Goal: Information Seeking & Learning: Learn about a topic

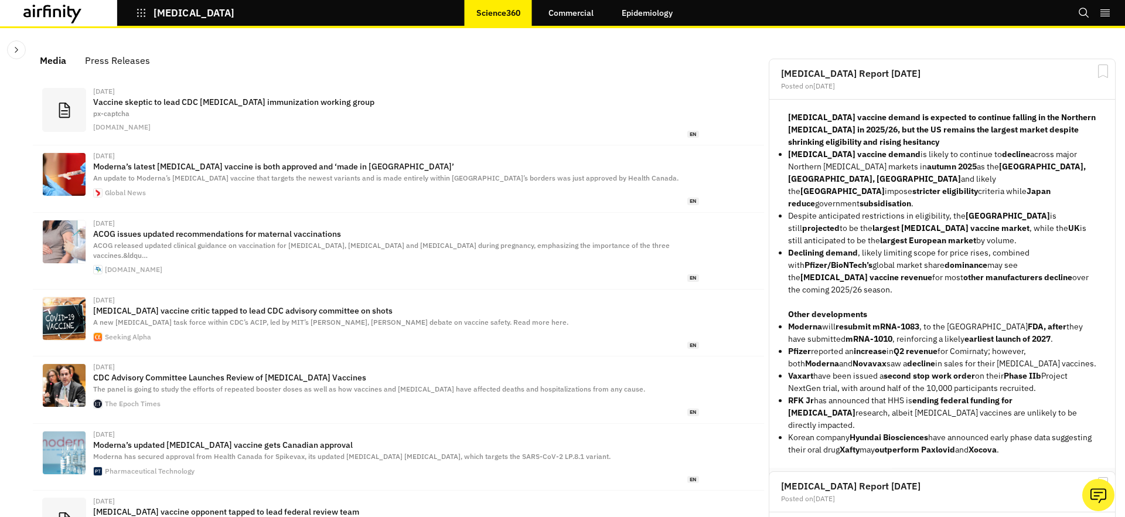
scroll to position [744, 352]
click at [136, 12] on icon "button" at bounding box center [141, 13] width 11 height 11
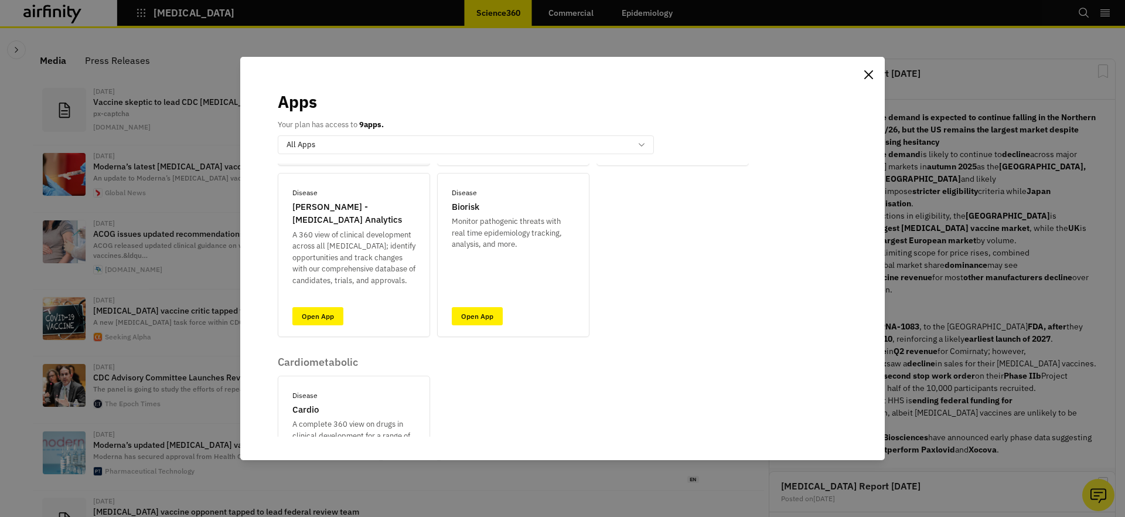
scroll to position [199, 0]
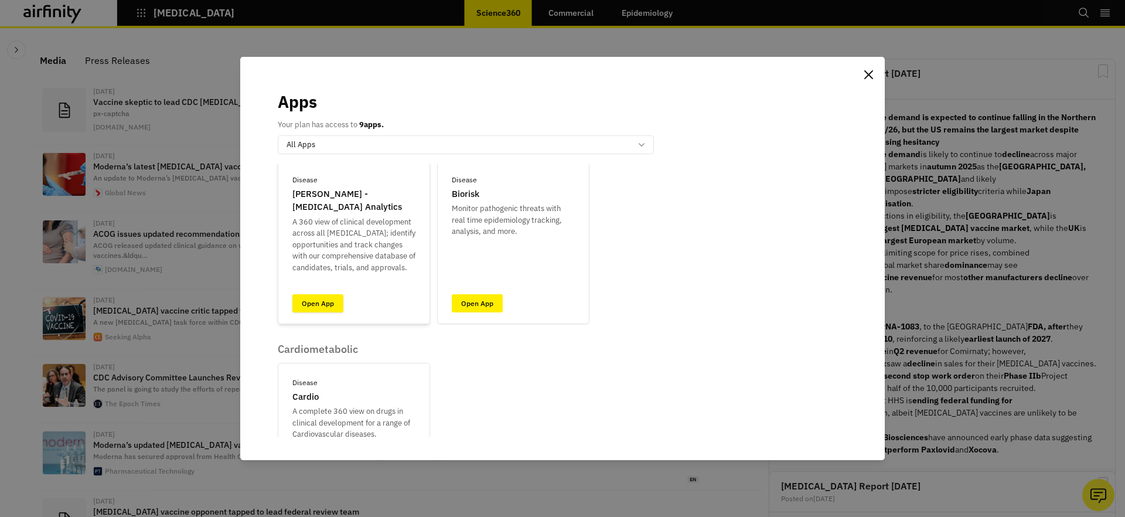
click at [326, 311] on link "Open App" at bounding box center [317, 303] width 51 height 18
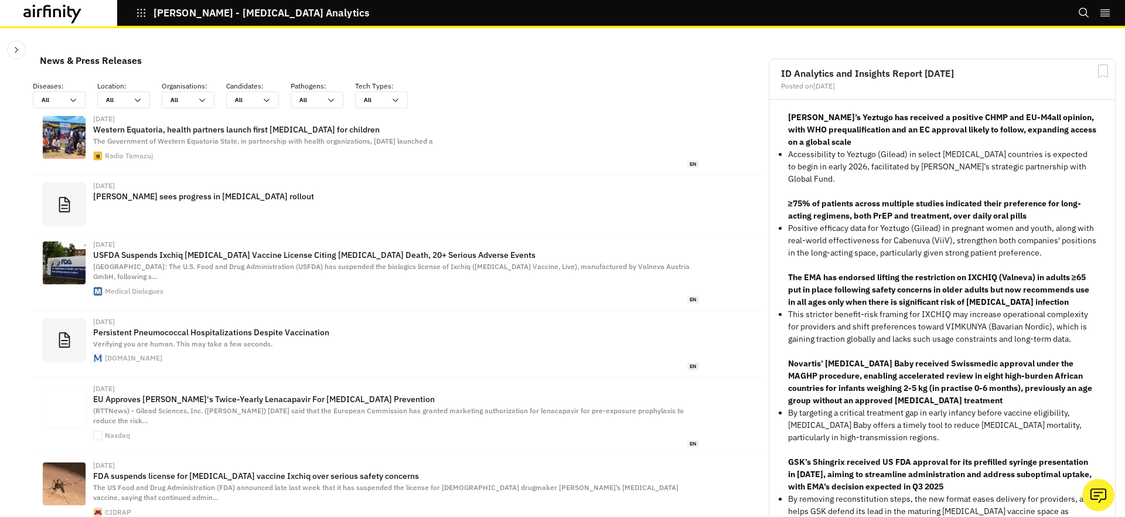
scroll to position [773, 352]
click at [21, 50] on icon "Close Sidebar" at bounding box center [16, 49] width 9 height 9
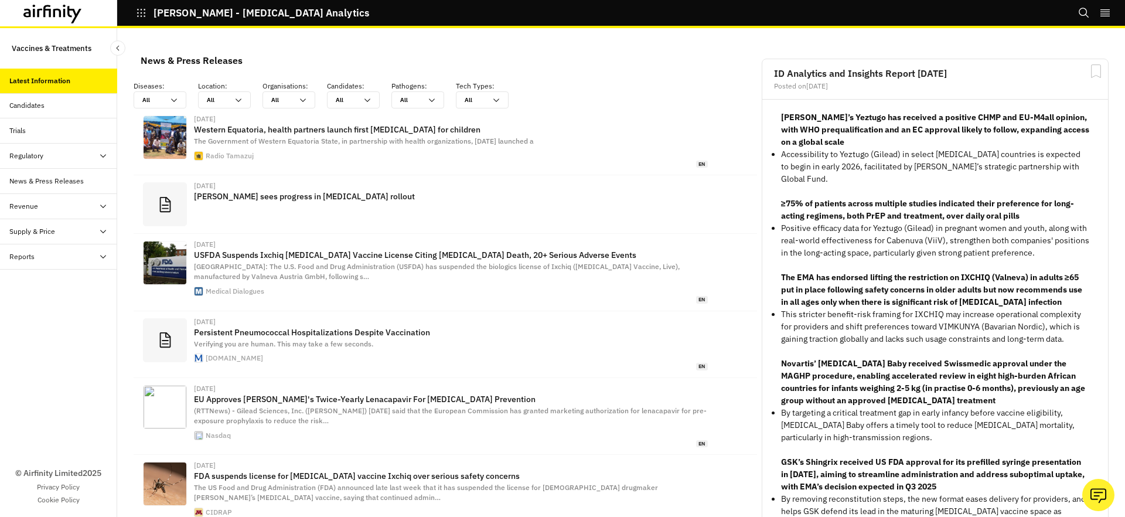
scroll to position [823, 352]
click at [70, 104] on div "Candidates" at bounding box center [63, 105] width 108 height 11
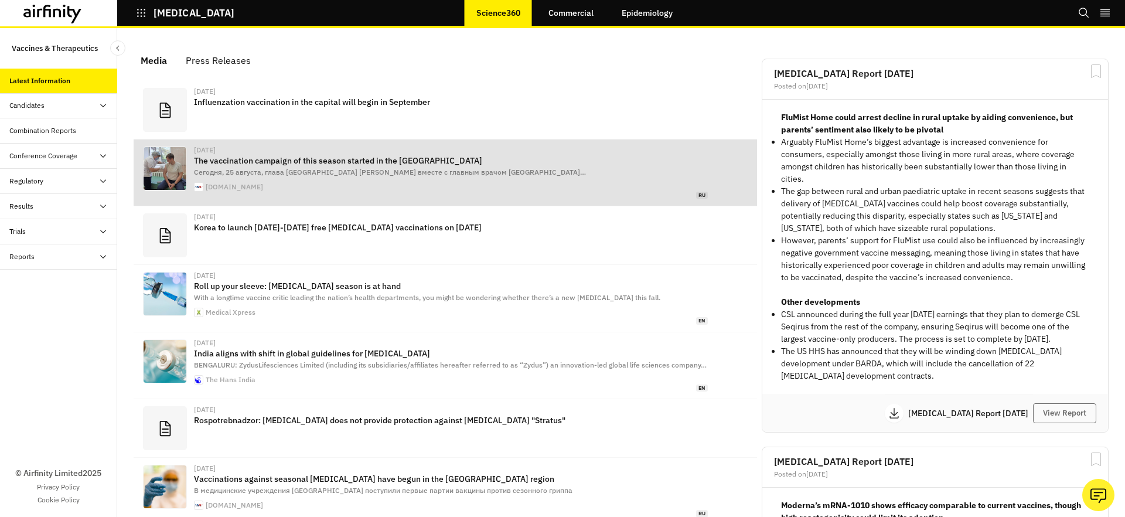
scroll to position [721, 352]
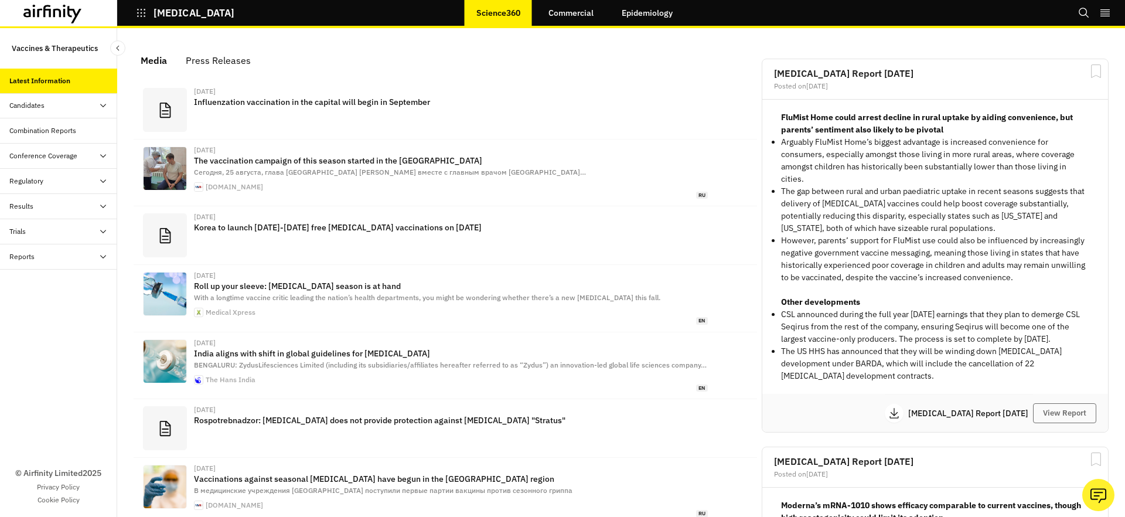
click at [99, 252] on icon at bounding box center [102, 256] width 9 height 9
click at [68, 282] on div "Reports" at bounding box center [68, 282] width 98 height 11
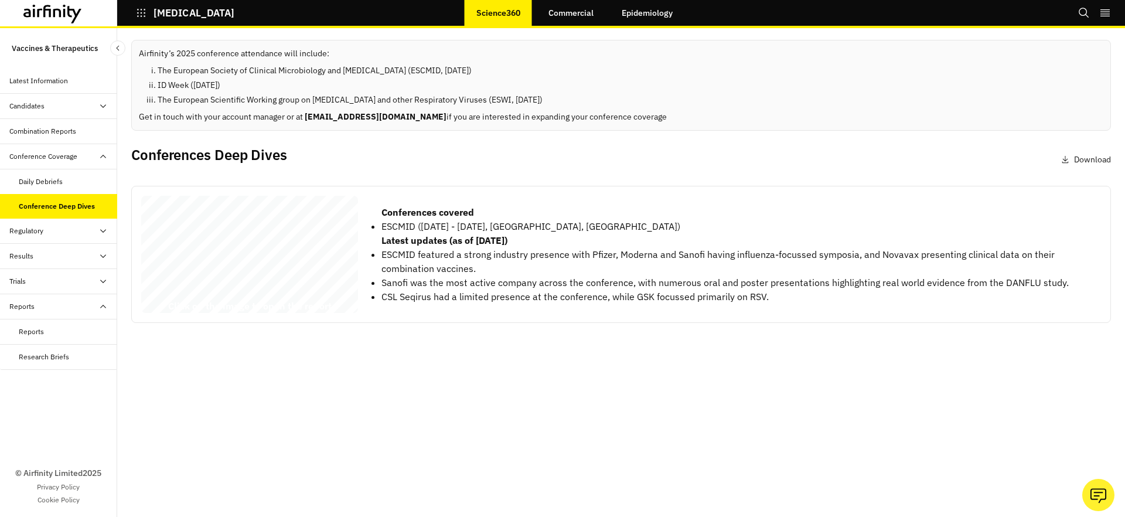
click at [203, 243] on div "Influenza Conference Coverage 2025 © 2025 Airfinity – Private & Co nfidential L…" at bounding box center [249, 257] width 217 height 122
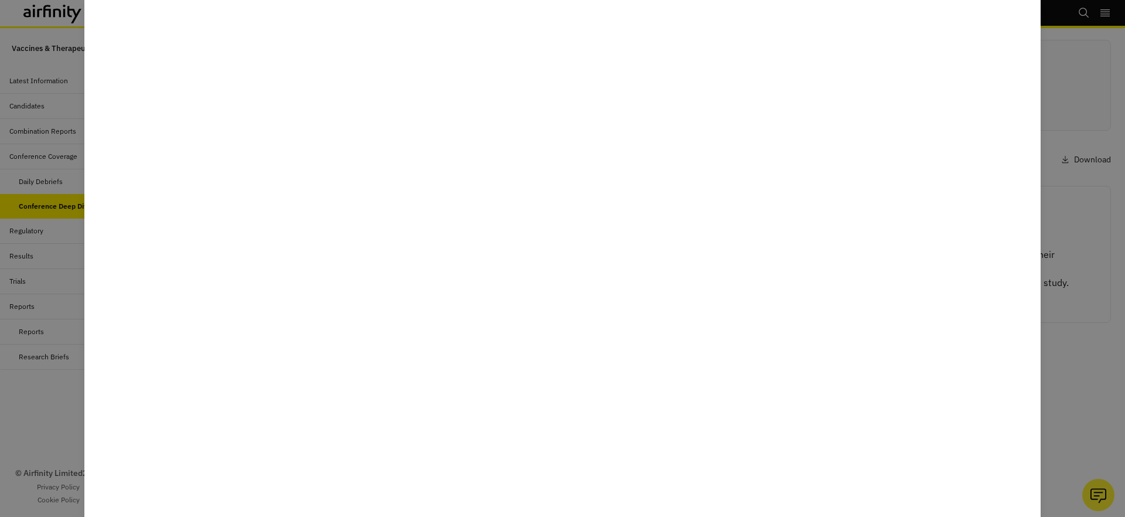
click at [38, 130] on div at bounding box center [562, 258] width 1125 height 517
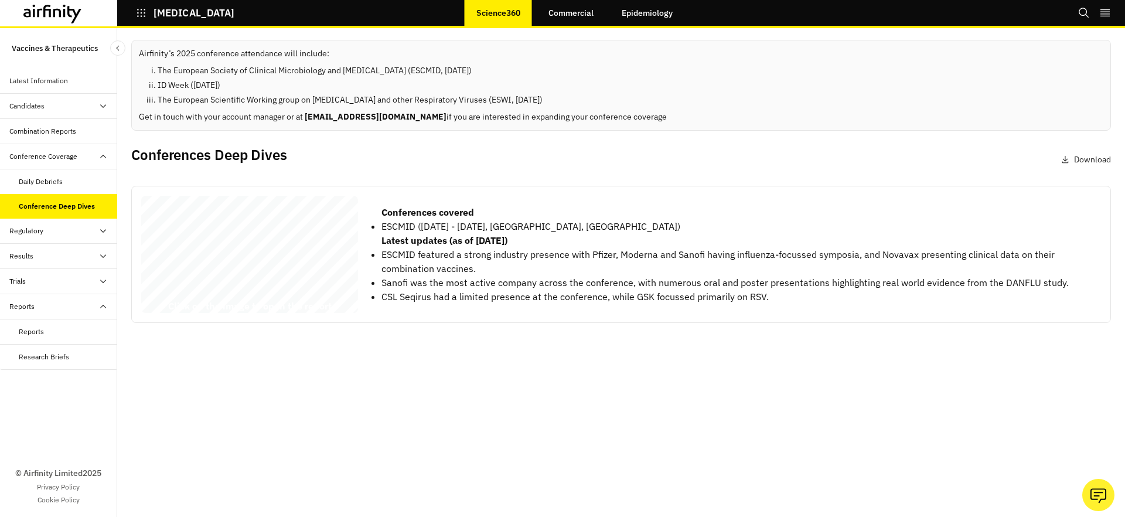
click at [138, 18] on icon "button" at bounding box center [141, 13] width 11 height 11
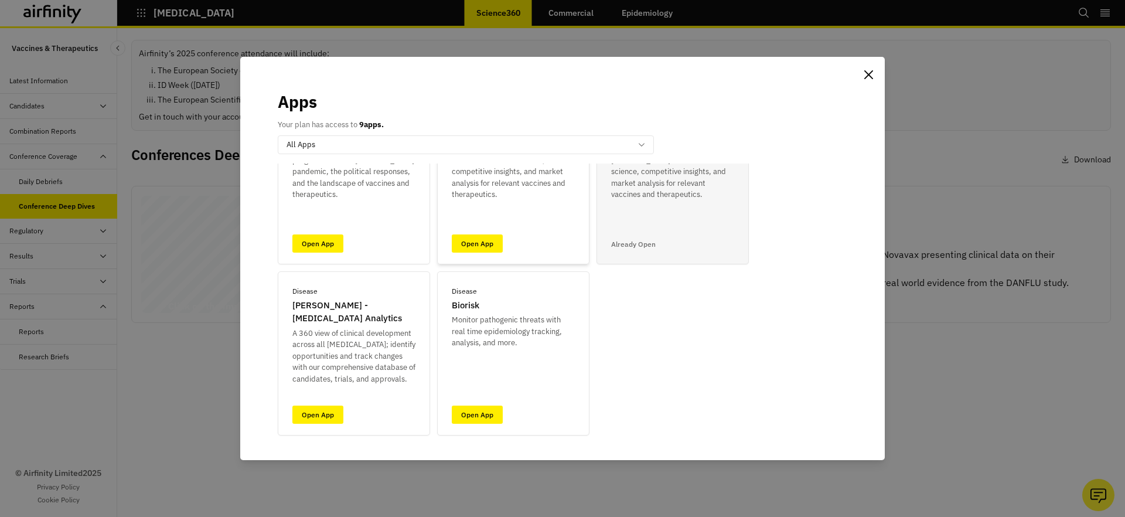
scroll to position [155, 0]
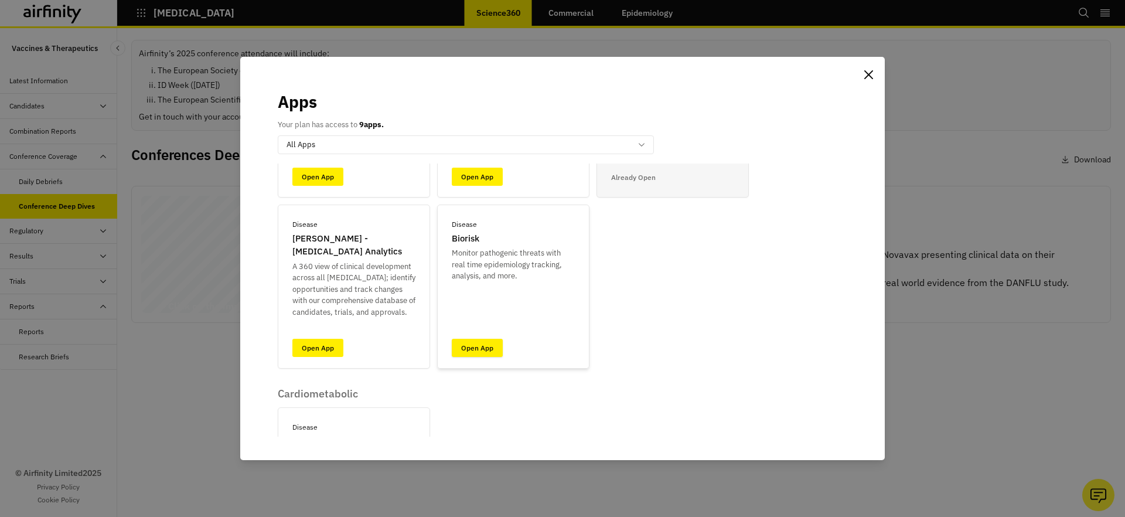
click at [475, 352] on link "Open App" at bounding box center [477, 348] width 51 height 18
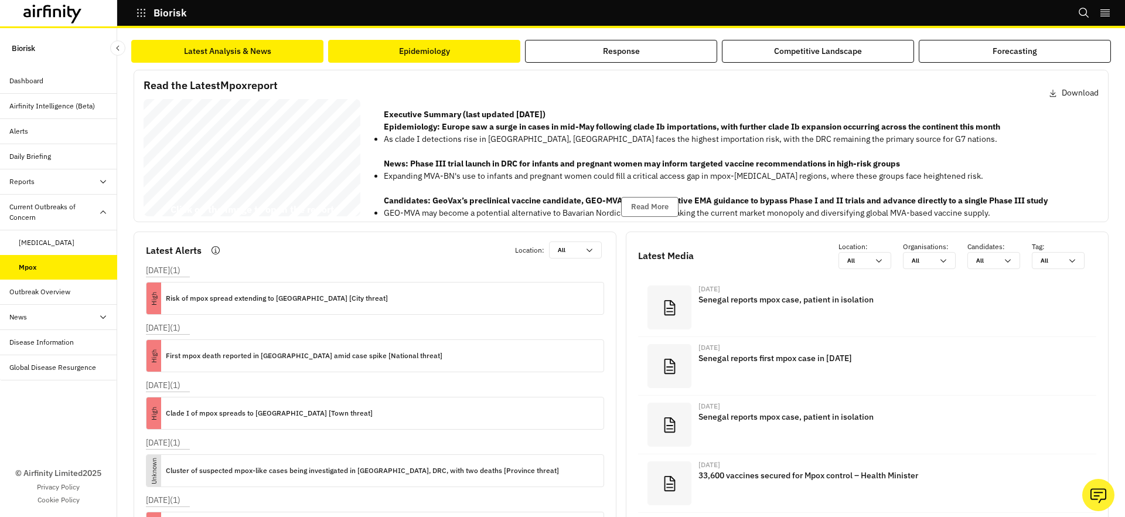
click at [457, 53] on button "Epidemiology" at bounding box center [424, 51] width 192 height 23
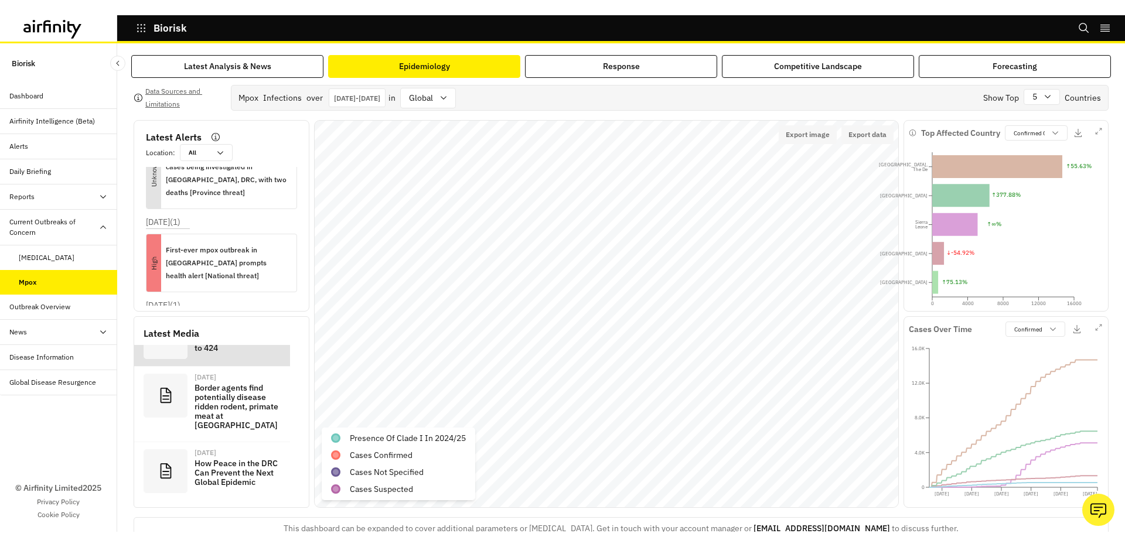
scroll to position [473, 0]
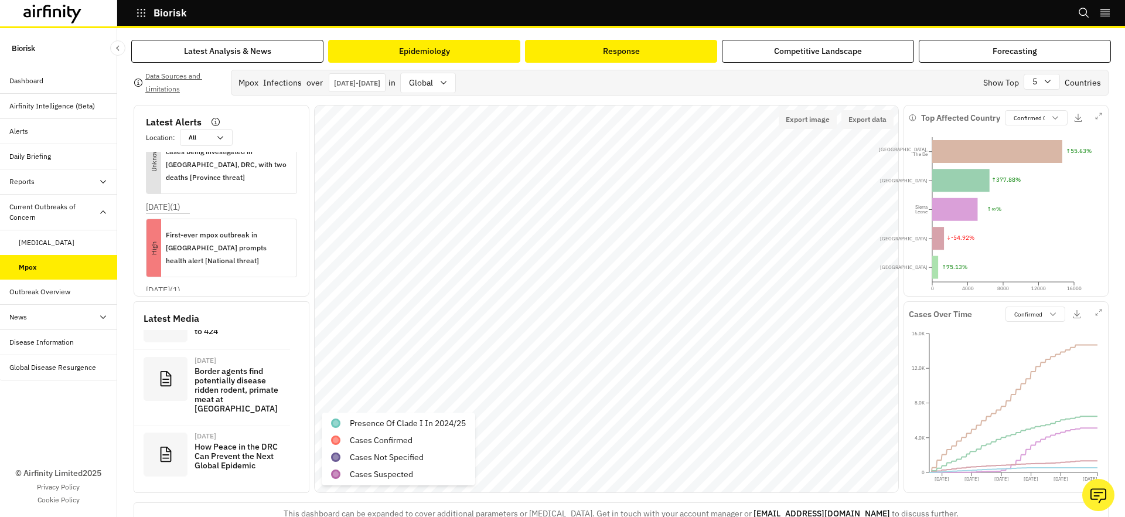
click at [637, 56] on div "Response" at bounding box center [621, 51] width 37 height 12
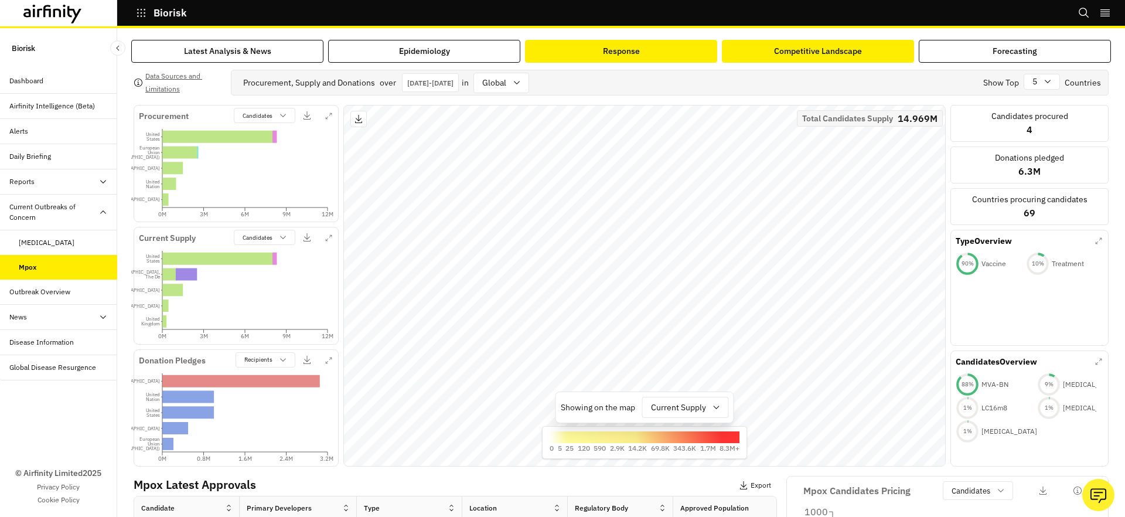
click at [803, 54] on div "Competitive Landscape" at bounding box center [818, 51] width 88 height 12
